Goal: Task Accomplishment & Management: Use online tool/utility

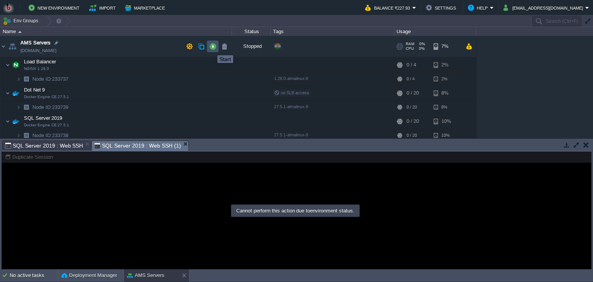
click at [212, 48] on button "button" at bounding box center [212, 46] width 7 height 7
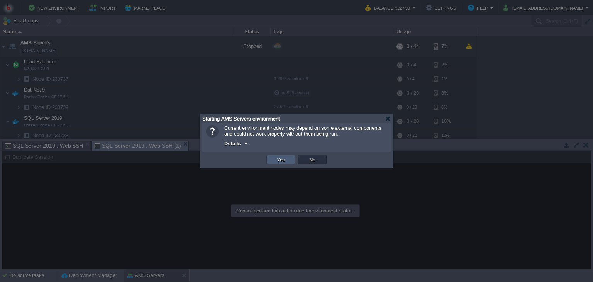
click at [277, 156] on td "Yes" at bounding box center [281, 159] width 29 height 9
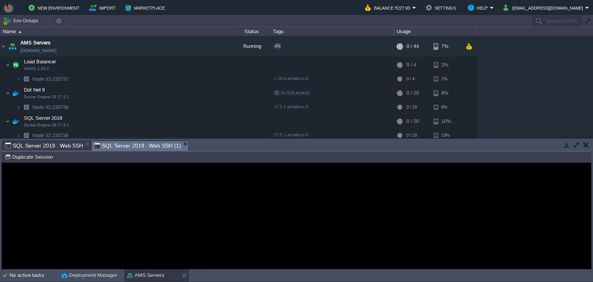
click at [120, 185] on div "Error An error has occurred and this action cannot be completed. If the problem…" at bounding box center [297, 216] width 590 height 63
click at [72, 171] on guac-modal "Error An error has occurred and this action cannot be completed. If the problem…" at bounding box center [297, 216] width 590 height 106
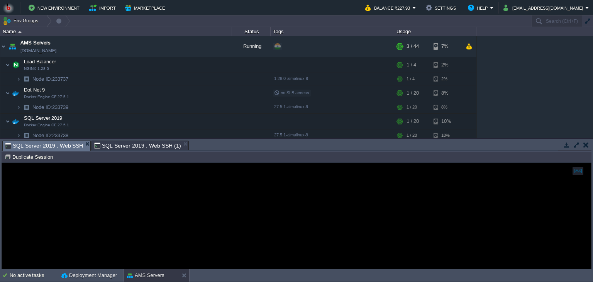
click at [59, 149] on span "SQL Server 2019 : Web SSH" at bounding box center [44, 146] width 78 height 10
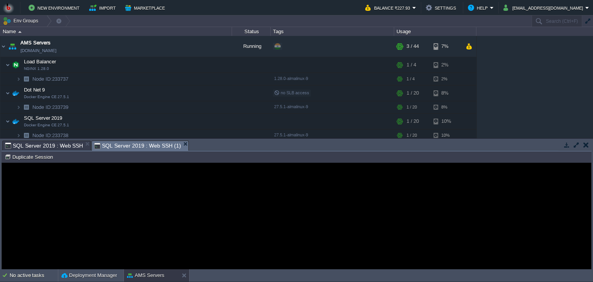
click at [110, 146] on span "SQL Server 2019 : Web SSH (1)" at bounding box center [137, 146] width 87 height 10
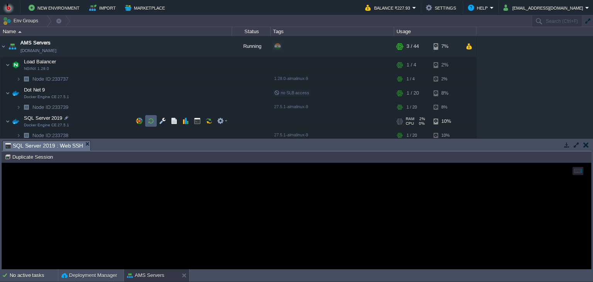
click at [155, 119] on td at bounding box center [151, 121] width 12 height 12
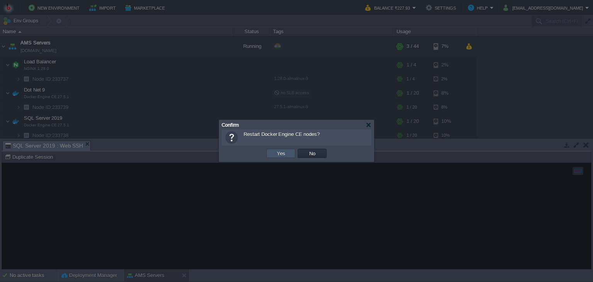
click at [279, 153] on button "Yes" at bounding box center [281, 153] width 13 height 7
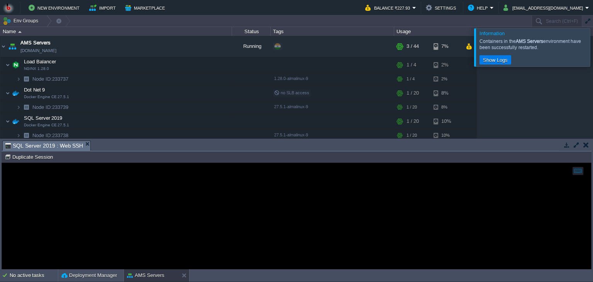
click at [133, 181] on div at bounding box center [297, 216] width 590 height 106
click at [197, 120] on button "button" at bounding box center [197, 120] width 7 height 7
click at [197, 122] on button "button" at bounding box center [197, 120] width 7 height 7
click at [174, 121] on button "button" at bounding box center [174, 120] width 7 height 7
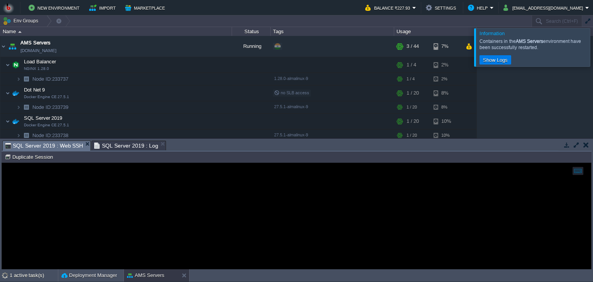
click at [51, 146] on span "SQL Server 2019 : Web SSH" at bounding box center [44, 146] width 78 height 10
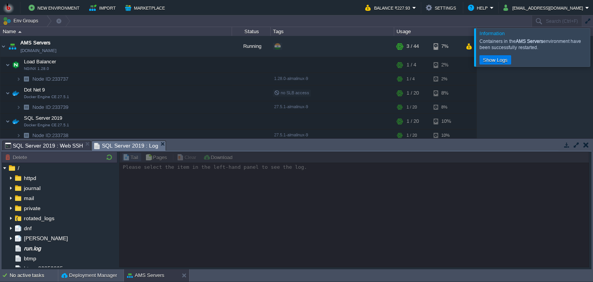
click at [110, 144] on span "SQL Server 2019 : Log" at bounding box center [126, 146] width 64 height 10
click at [151, 120] on button "button" at bounding box center [151, 120] width 7 height 7
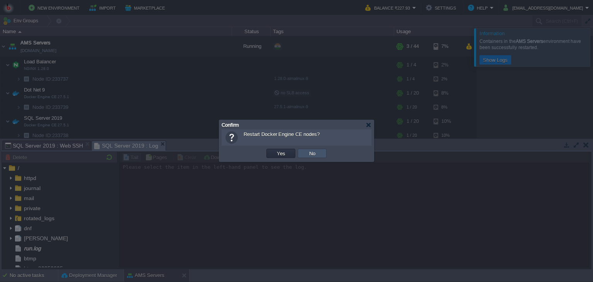
click at [309, 150] on button "No" at bounding box center [312, 153] width 11 height 7
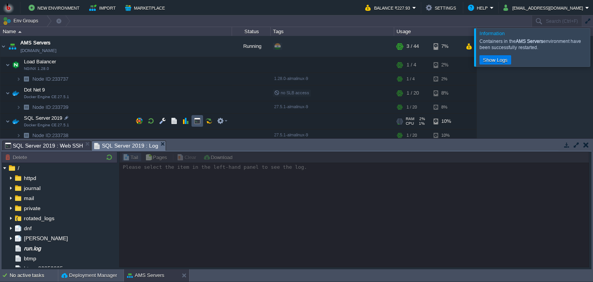
click at [197, 121] on button "button" at bounding box center [197, 120] width 7 height 7
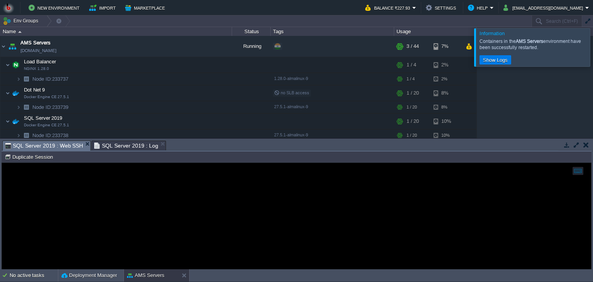
click at [74, 146] on span "SQL Server 2019 : Web SSH" at bounding box center [44, 146] width 78 height 10
click at [195, 119] on button "button" at bounding box center [197, 120] width 7 height 7
click at [198, 121] on button "button" at bounding box center [197, 120] width 7 height 7
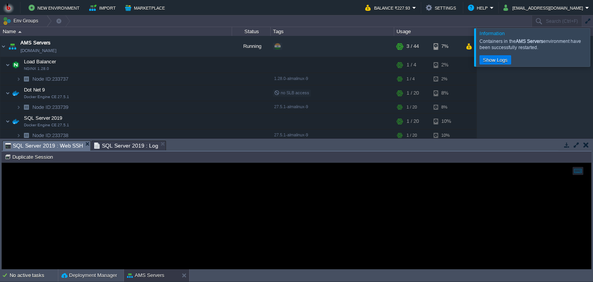
click at [30, 148] on span "SQL Server 2019 : Web SSH" at bounding box center [44, 146] width 78 height 10
click at [47, 184] on div at bounding box center [297, 216] width 590 height 106
click at [95, 276] on button "Deployment Manager" at bounding box center [89, 276] width 56 height 8
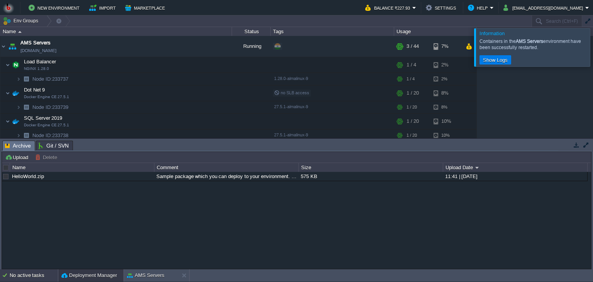
click at [39, 274] on div "No active tasks" at bounding box center [34, 275] width 48 height 12
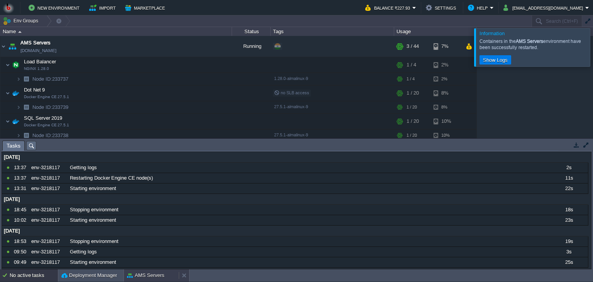
click at [149, 275] on button "AMS Servers" at bounding box center [145, 276] width 37 height 8
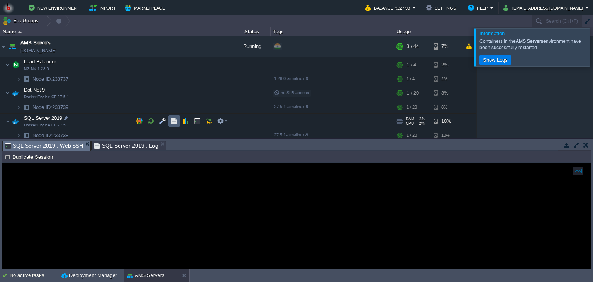
click at [178, 121] on td at bounding box center [174, 121] width 12 height 12
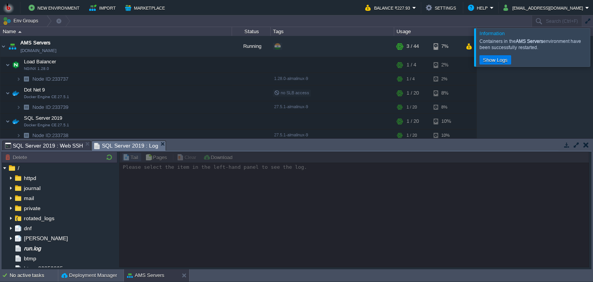
click at [165, 185] on div at bounding box center [354, 209] width 470 height 116
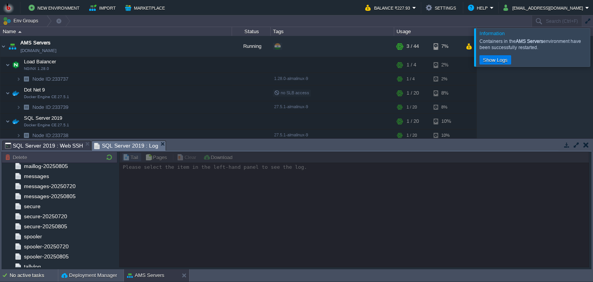
scroll to position [217, 0]
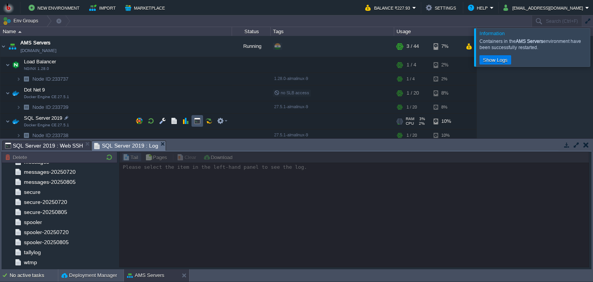
click at [194, 120] on button "button" at bounding box center [197, 120] width 7 height 7
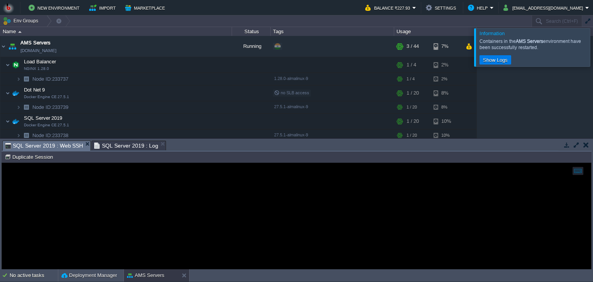
click at [121, 165] on div at bounding box center [297, 216] width 590 height 106
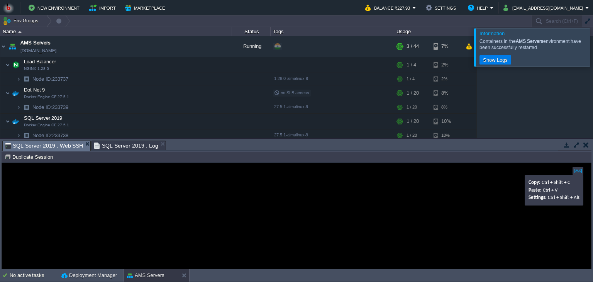
click at [581, 168] on div at bounding box center [578, 171] width 11 height 8
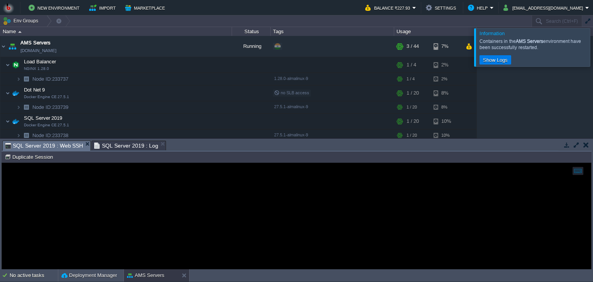
click at [462, 198] on div at bounding box center [297, 216] width 590 height 106
click at [68, 144] on span "SQL Server 2019 : Web SSH" at bounding box center [44, 146] width 78 height 10
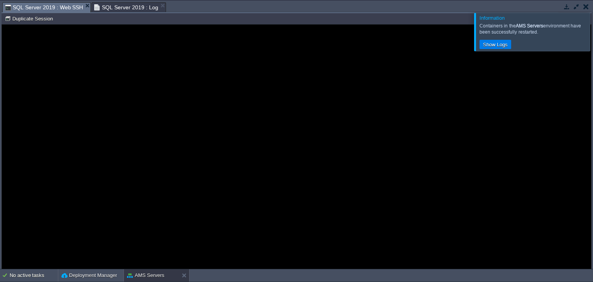
click at [37, 9] on span "SQL Server 2019 : Web SSH" at bounding box center [44, 8] width 78 height 10
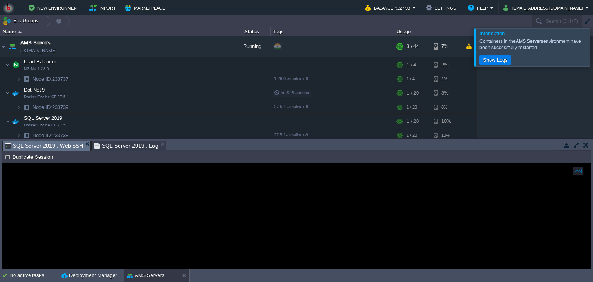
scroll to position [206, 0]
click at [126, 144] on span "SQL Server 2019 : Log" at bounding box center [126, 145] width 64 height 9
click at [57, 148] on span "SQL Server 2019 : Web SSH" at bounding box center [44, 146] width 78 height 10
click at [151, 119] on button "button" at bounding box center [151, 120] width 7 height 7
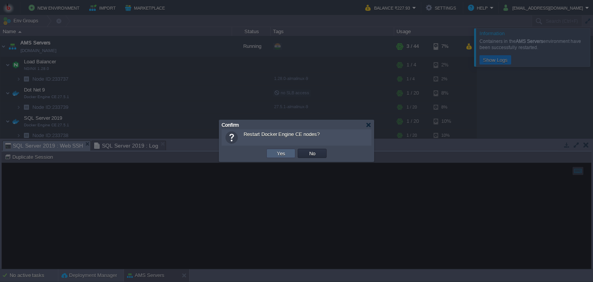
click at [270, 150] on td "Yes" at bounding box center [281, 153] width 29 height 9
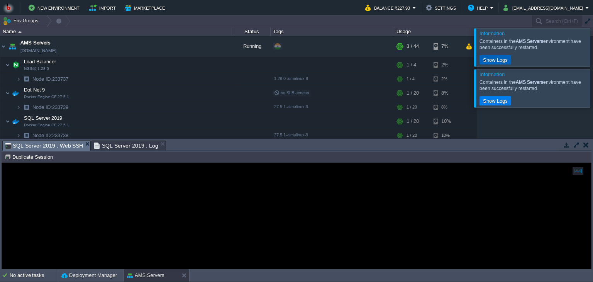
click at [491, 60] on button "Show Logs" at bounding box center [495, 59] width 29 height 7
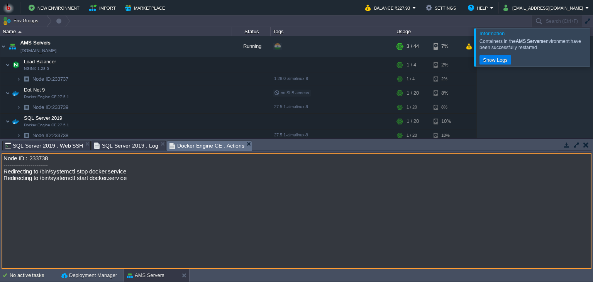
click at [161, 186] on textarea "Node ID : 233738 ----------------------- Redirecting to /bin/systemctl stop doc…" at bounding box center [297, 211] width 590 height 116
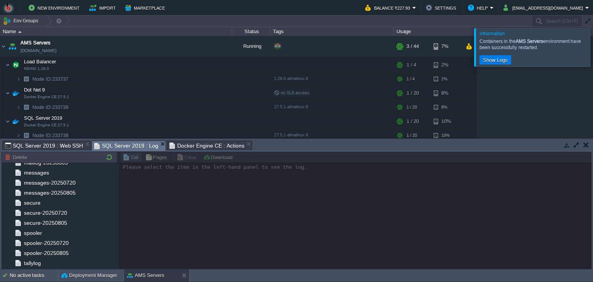
click at [132, 147] on span "SQL Server 2019 : Log" at bounding box center [126, 146] width 64 height 10
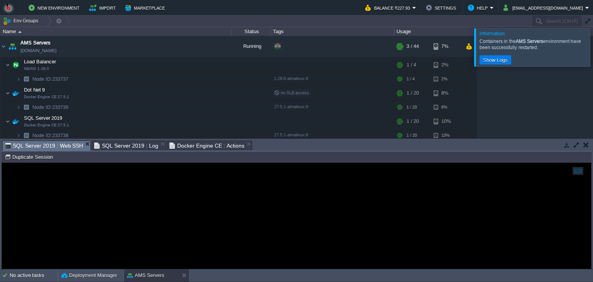
click at [67, 147] on span "SQL Server 2019 : Web SSH" at bounding box center [44, 146] width 78 height 10
click at [68, 184] on div at bounding box center [297, 216] width 590 height 106
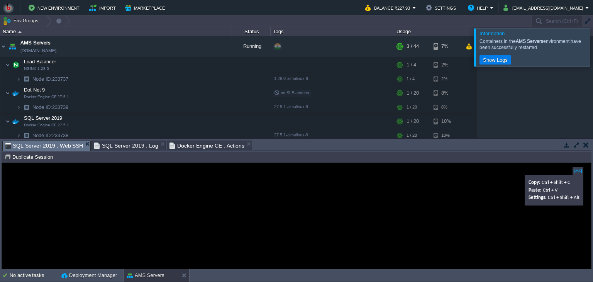
click at [575, 171] on div at bounding box center [578, 171] width 11 height 8
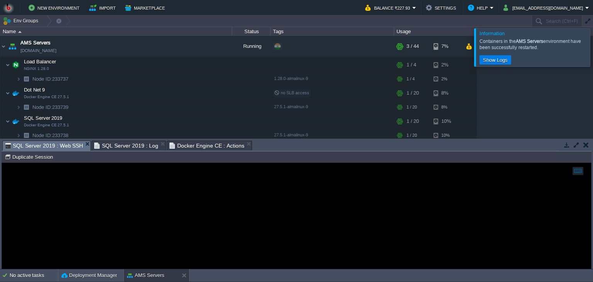
click at [569, 146] on button "button" at bounding box center [567, 144] width 7 height 7
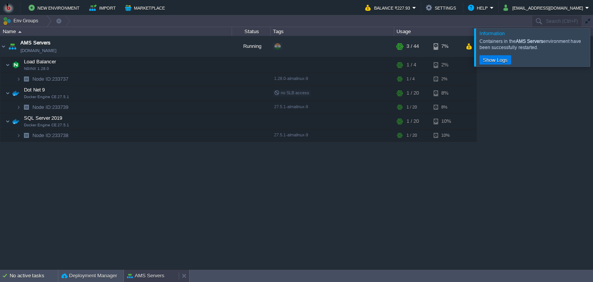
click at [153, 277] on button "AMS Servers" at bounding box center [145, 276] width 37 height 8
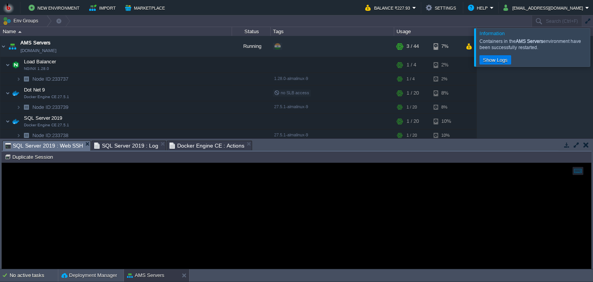
click at [65, 147] on span "SQL Server 2019 : Web SSH" at bounding box center [44, 146] width 78 height 10
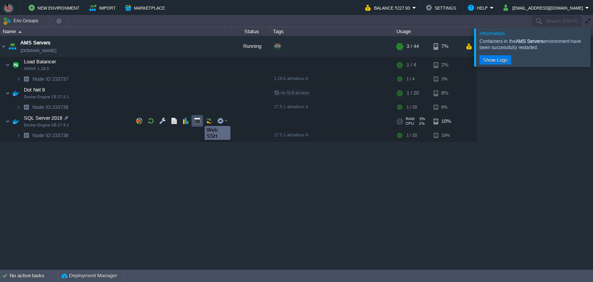
click at [199, 119] on button "button" at bounding box center [197, 120] width 7 height 7
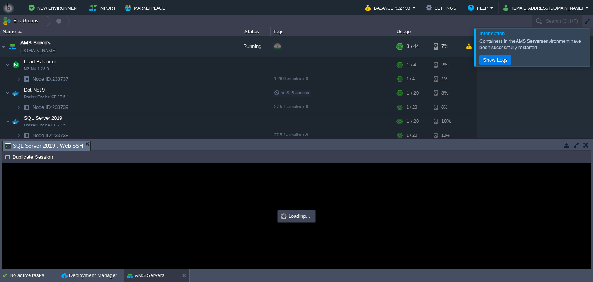
scroll to position [0, 0]
type input "#000000"
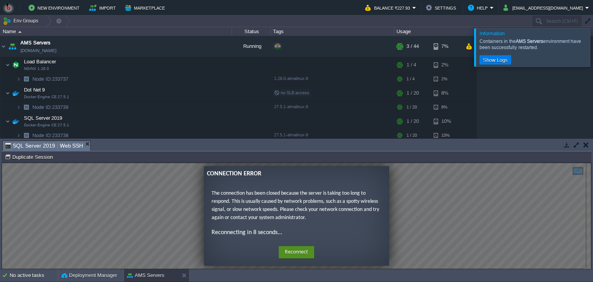
click at [284, 253] on button "Reconnect" at bounding box center [297, 252] width 36 height 12
